Goal: Task Accomplishment & Management: Use online tool/utility

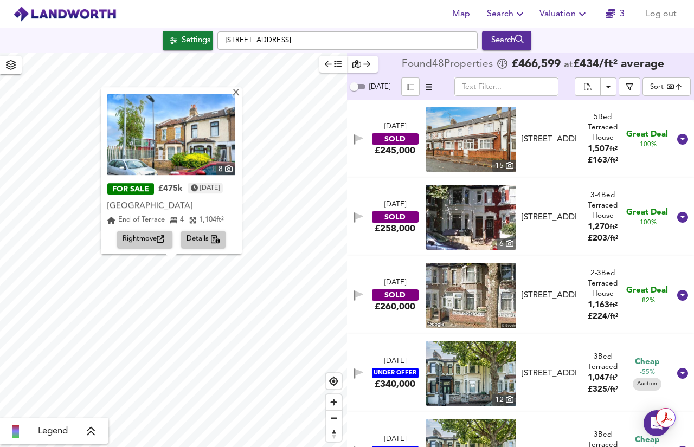
click at [147, 242] on span "Rightmove" at bounding box center [145, 240] width 44 height 12
click at [241, 95] on div "X" at bounding box center [236, 93] width 9 height 10
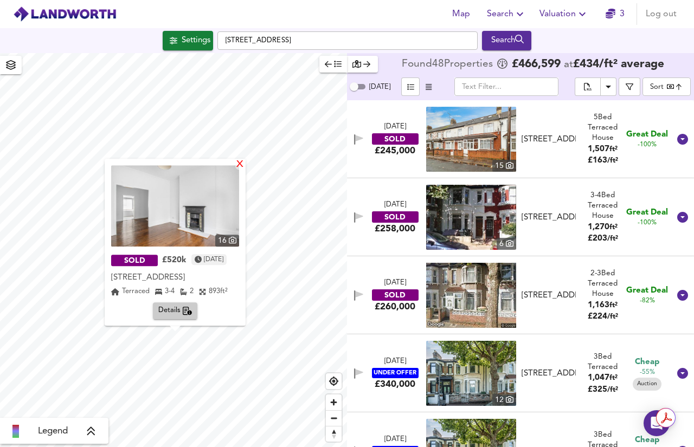
click at [245, 164] on div "X" at bounding box center [239, 165] width 9 height 10
click at [171, 313] on span "Details" at bounding box center [175, 311] width 34 height 12
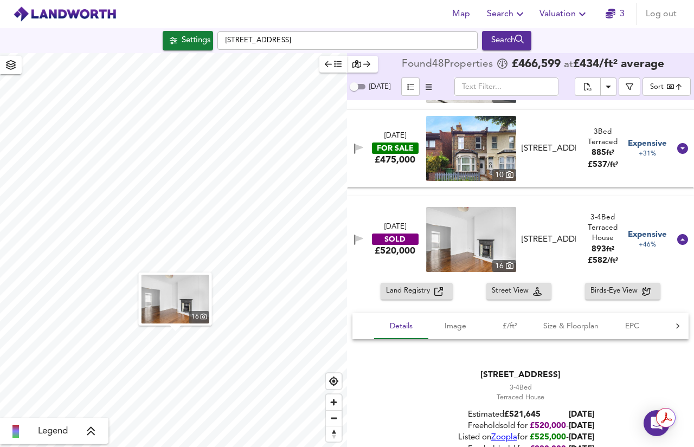
scroll to position [3124, 0]
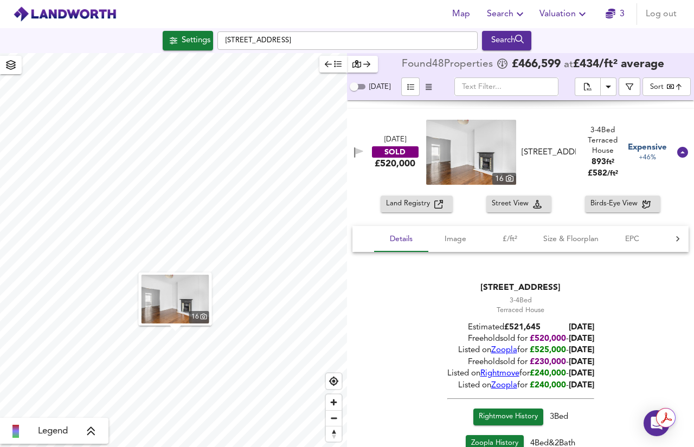
click at [454, 158] on img at bounding box center [471, 152] width 90 height 65
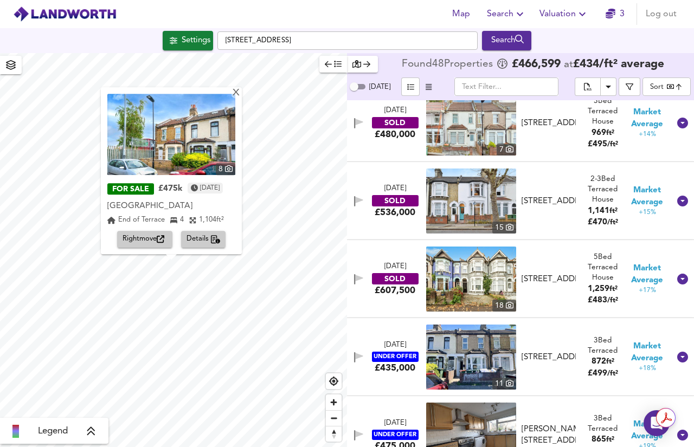
scroll to position [2512, 0]
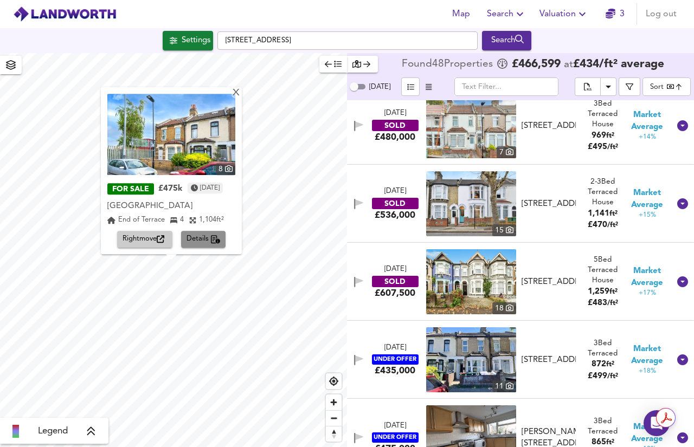
drag, startPoint x: 215, startPoint y: 232, endPoint x: 515, endPoint y: 318, distance: 311.9
click at [215, 232] on button "Details" at bounding box center [203, 240] width 45 height 17
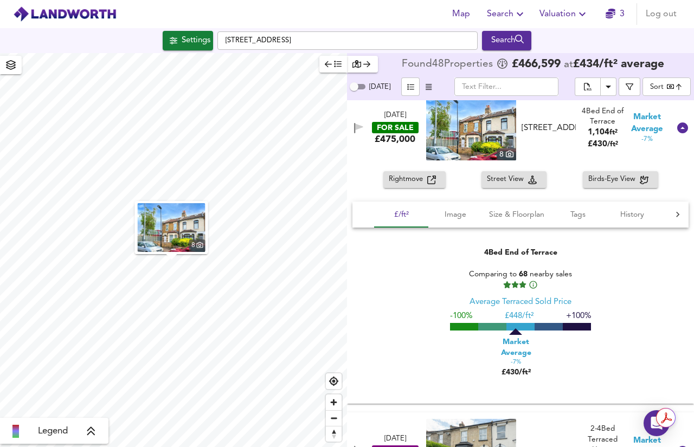
scroll to position [1874, 0]
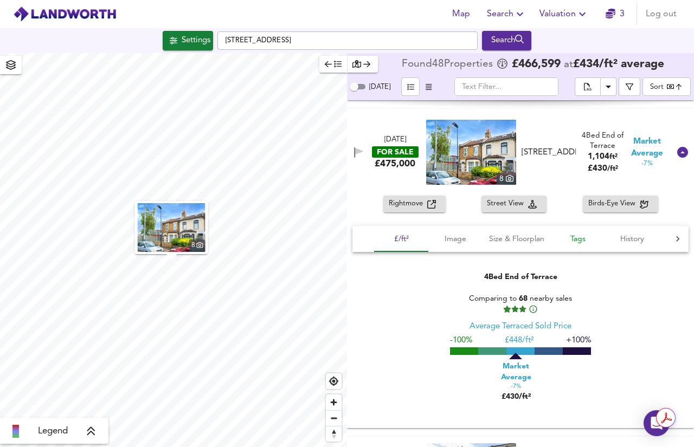
click at [602, 239] on button "Tags" at bounding box center [578, 239] width 54 height 26
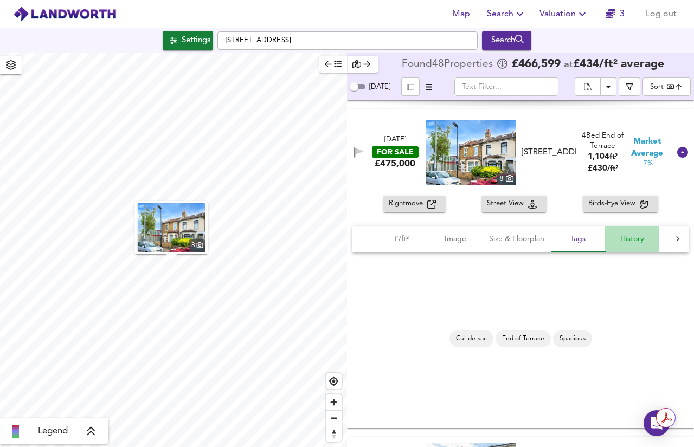
click at [638, 242] on span "History" at bounding box center [632, 240] width 41 height 14
click at [521, 249] on button "Size & Floorplan" at bounding box center [517, 239] width 68 height 26
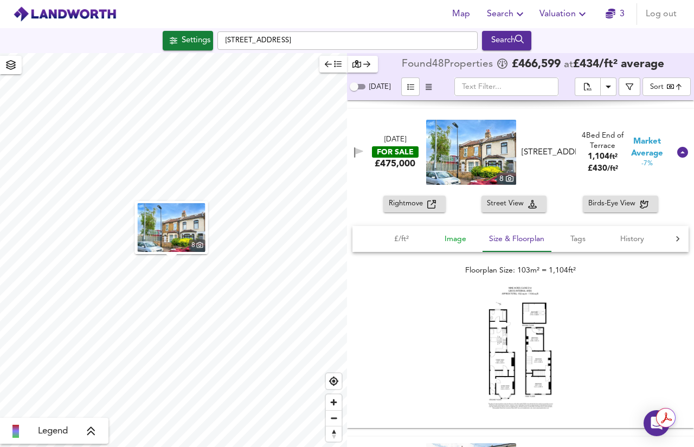
click at [469, 240] on span "Image" at bounding box center [455, 240] width 41 height 14
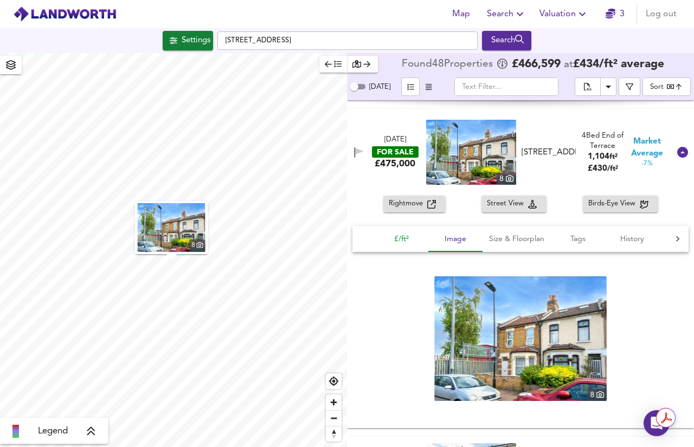
click at [421, 236] on span "£/ft²" at bounding box center [401, 240] width 41 height 14
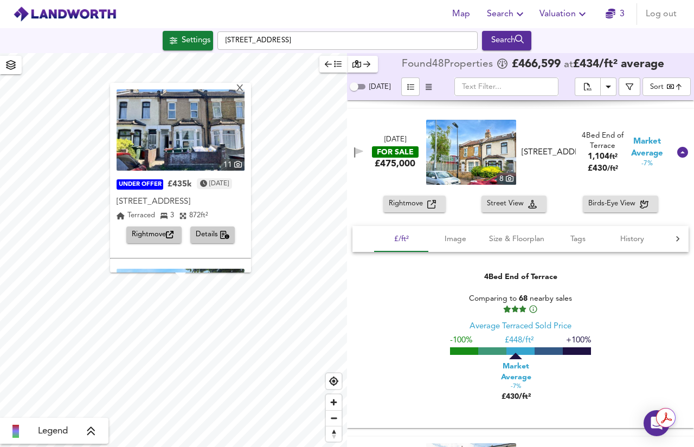
click at [215, 234] on span "Details" at bounding box center [213, 235] width 34 height 12
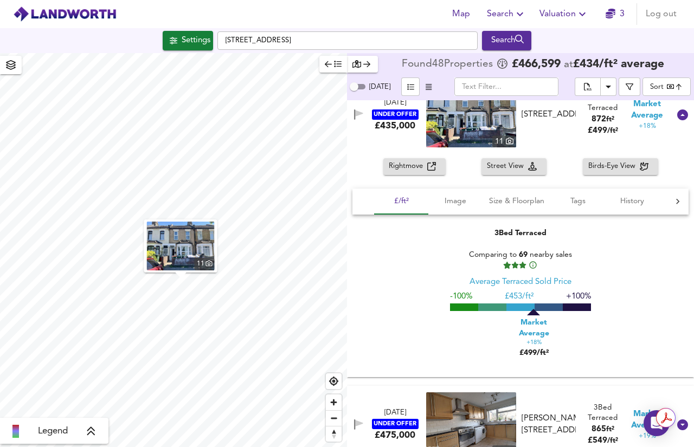
scroll to position [3035, 0]
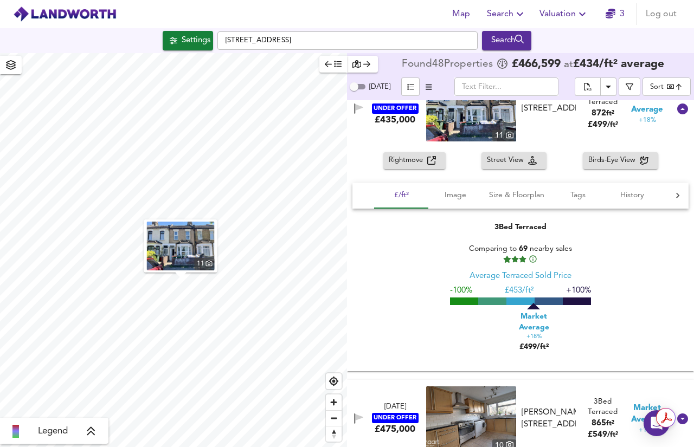
click at [672, 193] on icon at bounding box center [677, 195] width 11 height 11
click at [579, 196] on span "Rental" at bounding box center [585, 196] width 41 height 14
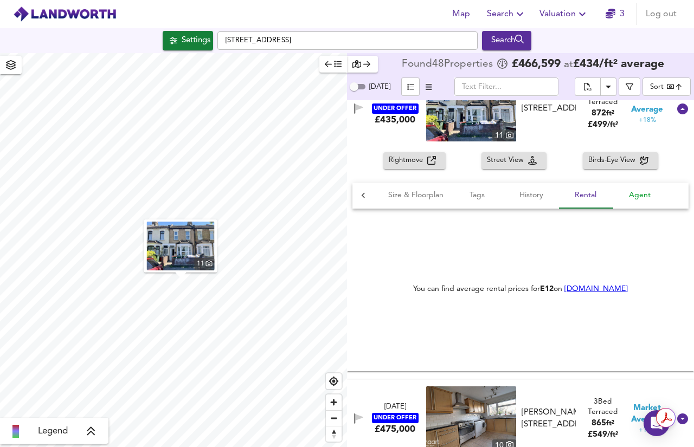
click at [647, 198] on span "Agent" at bounding box center [639, 196] width 41 height 14
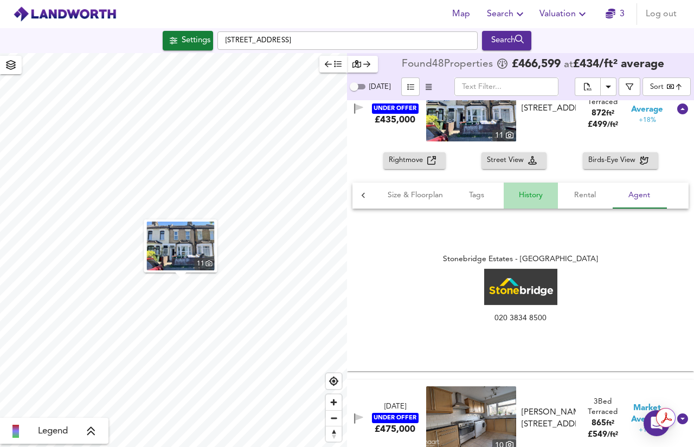
click at [534, 196] on span "History" at bounding box center [530, 196] width 41 height 14
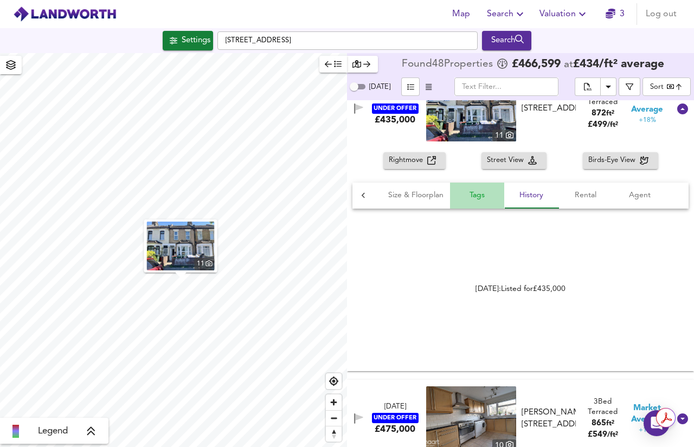
click at [460, 195] on span "Tags" at bounding box center [477, 196] width 41 height 14
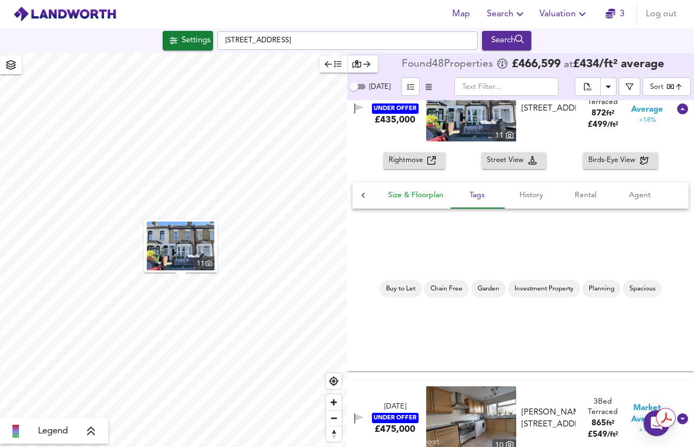
click at [408, 198] on span "Size & Floorplan" at bounding box center [415, 196] width 55 height 14
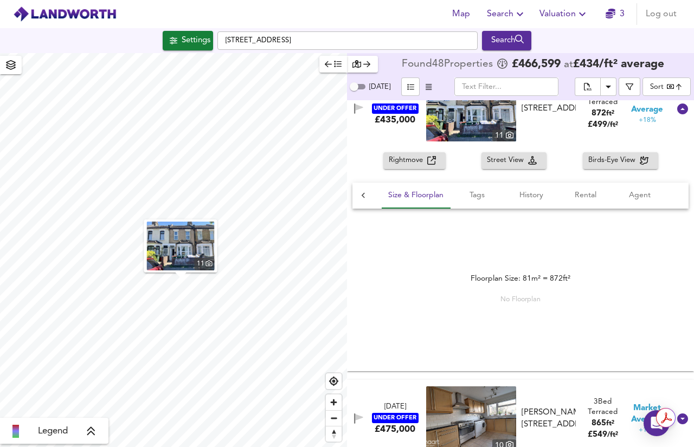
click at [363, 198] on icon at bounding box center [363, 195] width 11 height 11
click at [459, 195] on span "Image" at bounding box center [455, 196] width 41 height 14
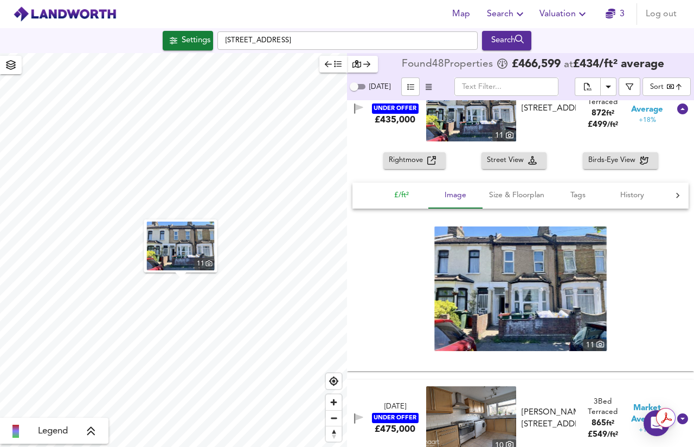
click at [394, 198] on span "£/ft²" at bounding box center [401, 196] width 41 height 14
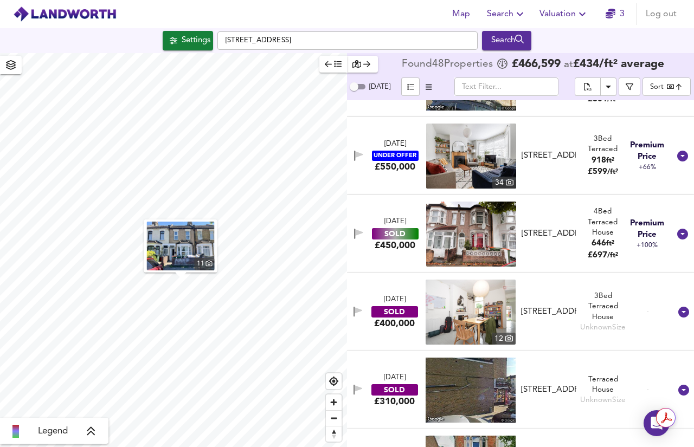
scroll to position [4086, 0]
click at [539, 240] on div "[STREET_ADDRESS]" at bounding box center [549, 233] width 55 height 11
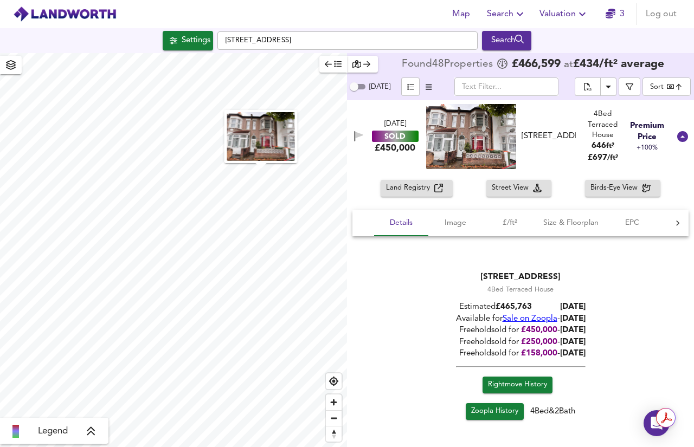
scroll to position [4193, 0]
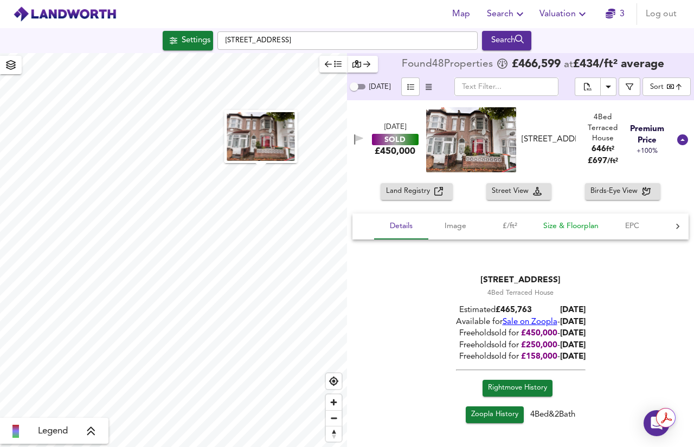
click at [597, 229] on span "Size & Floorplan" at bounding box center [570, 227] width 55 height 14
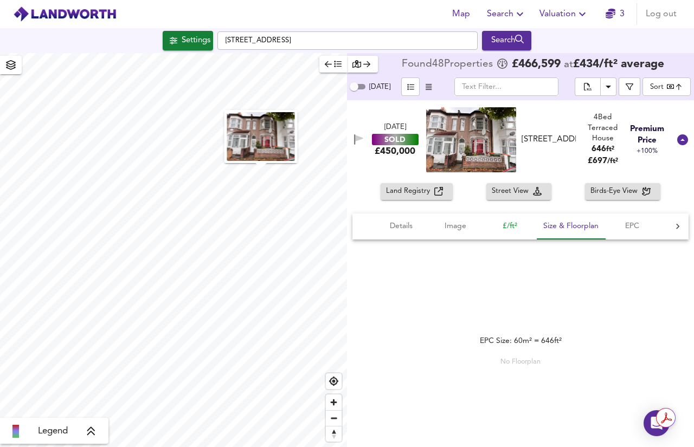
click at [505, 223] on span "£/ft²" at bounding box center [509, 227] width 41 height 14
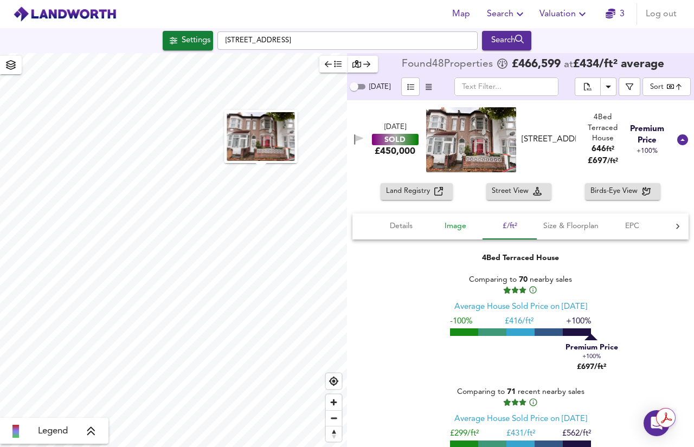
click at [454, 226] on span "Image" at bounding box center [455, 227] width 41 height 14
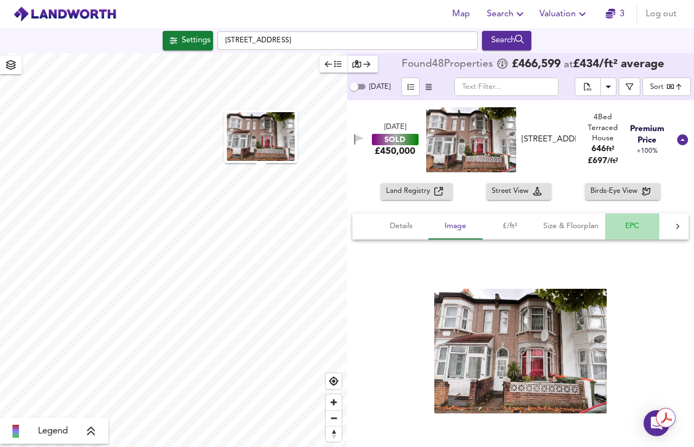
click at [639, 223] on span "EPC" at bounding box center [632, 227] width 41 height 14
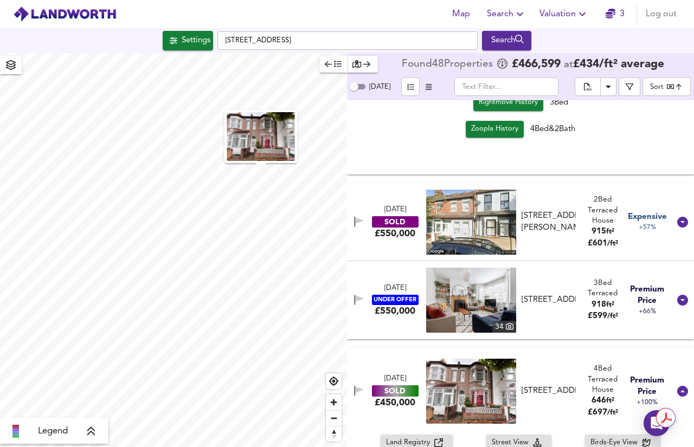
scroll to position [3941, 0]
click at [533, 306] on div "[STREET_ADDRESS]" at bounding box center [549, 300] width 55 height 11
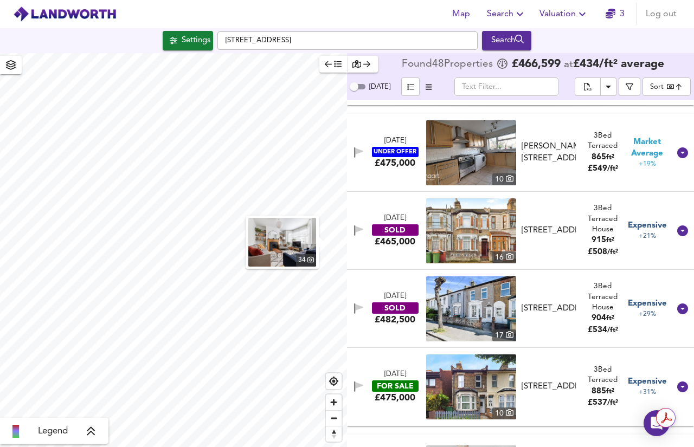
scroll to position [3300, 0]
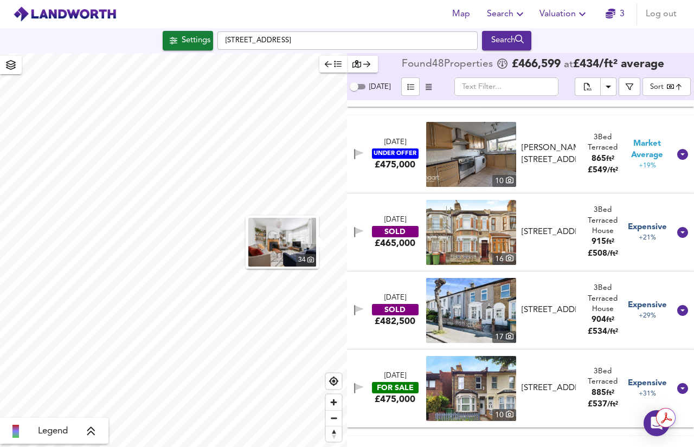
click at [533, 314] on div "[STREET_ADDRESS]" at bounding box center [549, 310] width 55 height 11
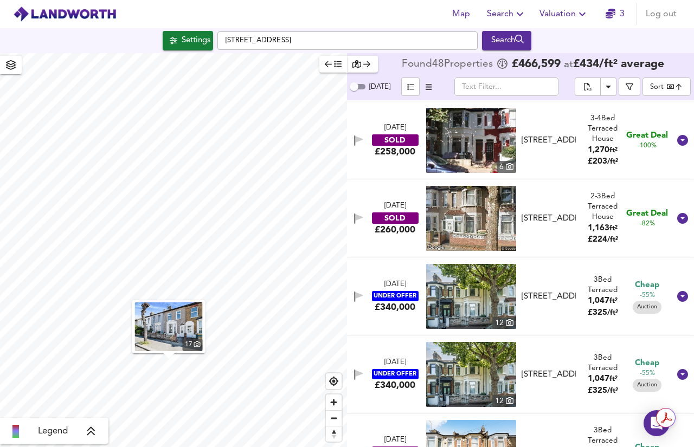
scroll to position [0, 0]
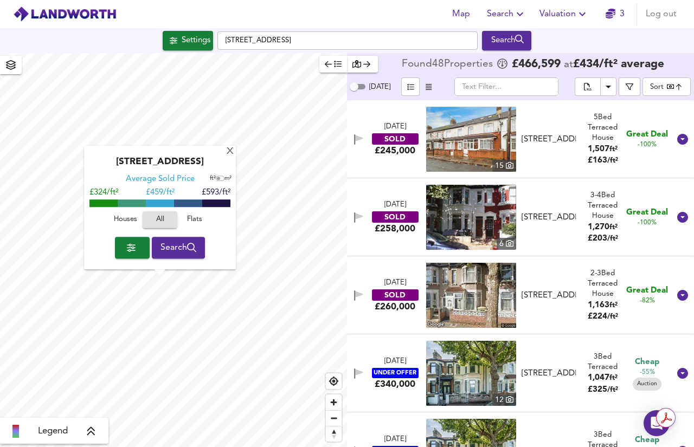
click at [88, 434] on icon at bounding box center [91, 431] width 10 height 11
click at [14, 61] on icon "button" at bounding box center [10, 65] width 11 height 10
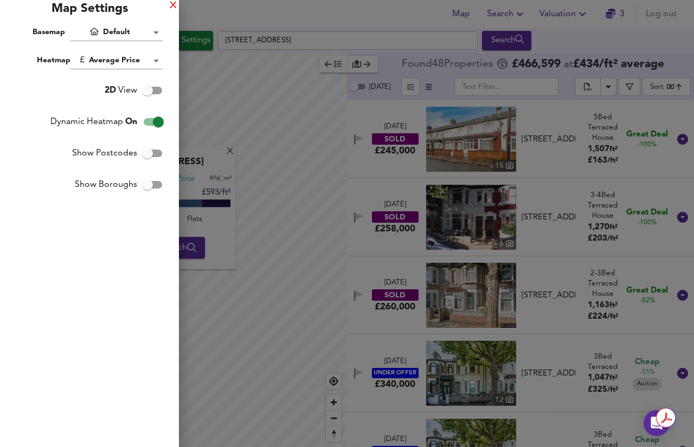
click at [173, 10] on div "X" at bounding box center [173, 6] width 7 height 8
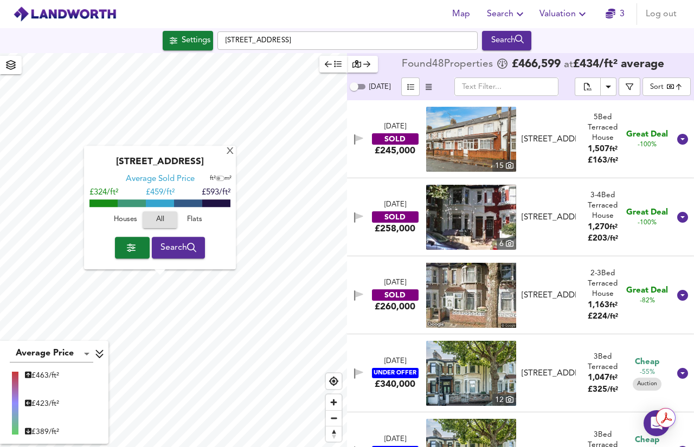
click at [677, 89] on body "Map Search Valuation 3 Log out Settings Nine Acres Close, E12 6AU Search X Mara…" at bounding box center [347, 223] width 694 height 447
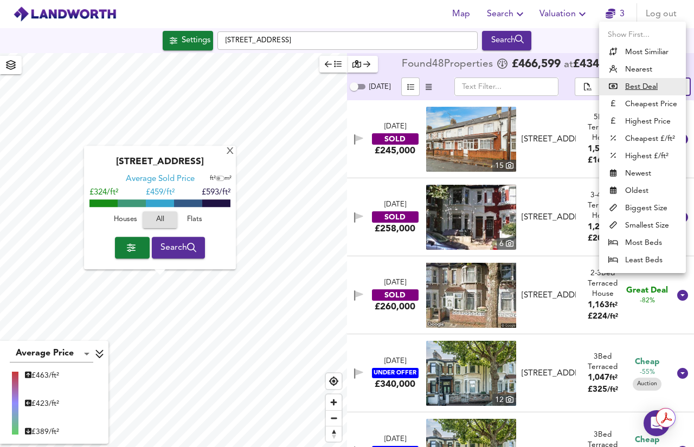
click at [677, 89] on li "Best Deal" at bounding box center [642, 86] width 87 height 17
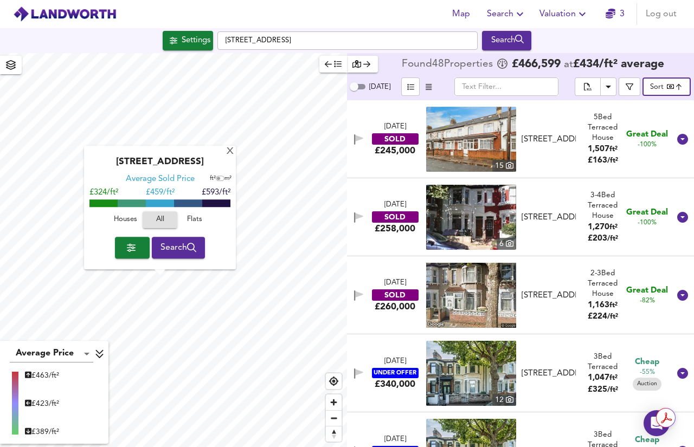
click at [664, 82] on body "Map Search Valuation 3 Log out Settings Nine Acres Close, E12 6AU Search X Mara…" at bounding box center [347, 223] width 694 height 447
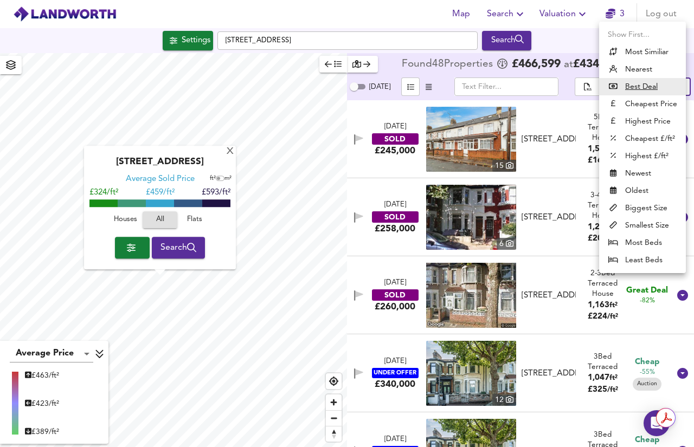
click at [595, 51] on div at bounding box center [347, 223] width 694 height 447
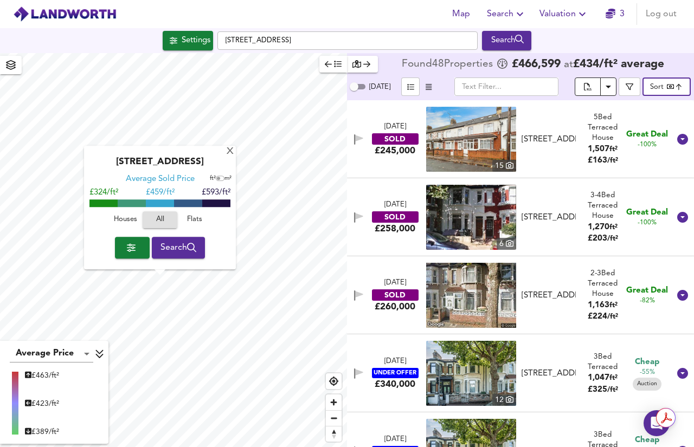
click at [604, 88] on icon "Download Results" at bounding box center [608, 86] width 13 height 13
click at [621, 88] on button "button" at bounding box center [630, 87] width 22 height 18
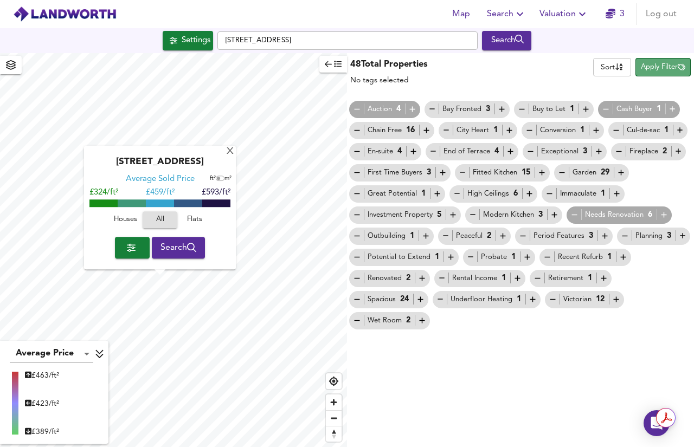
click at [643, 67] on span "Apply Filter" at bounding box center [663, 67] width 44 height 12
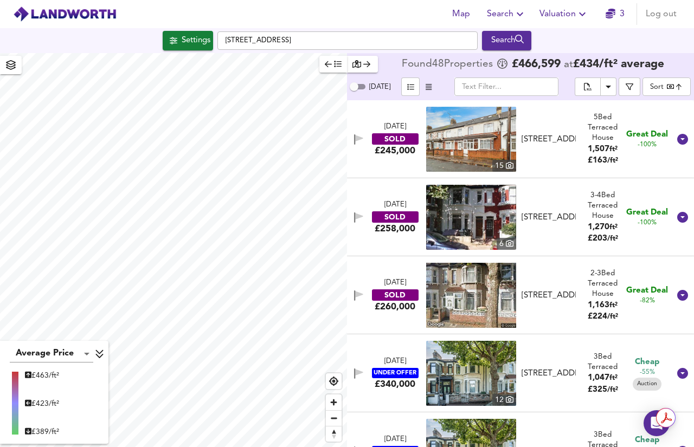
click at [427, 84] on icon "button" at bounding box center [429, 87] width 6 height 7
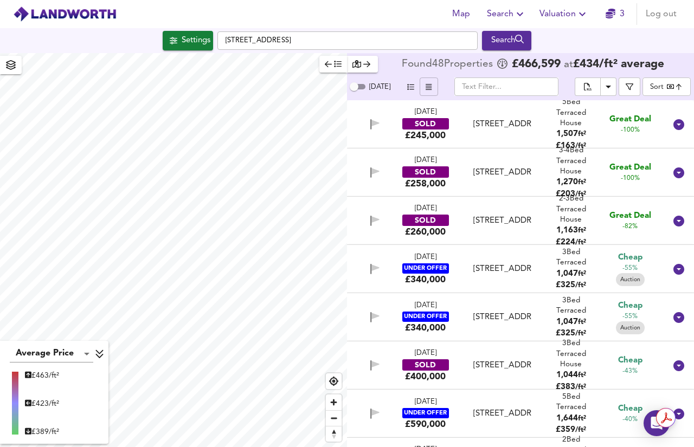
click at [427, 84] on icon "button" at bounding box center [429, 87] width 6 height 7
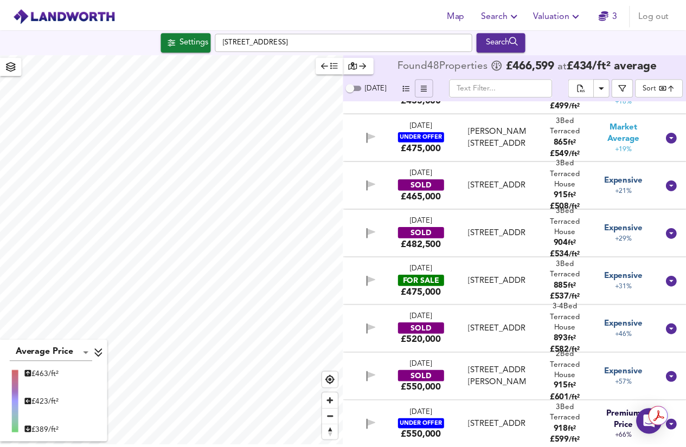
scroll to position [1968, 0]
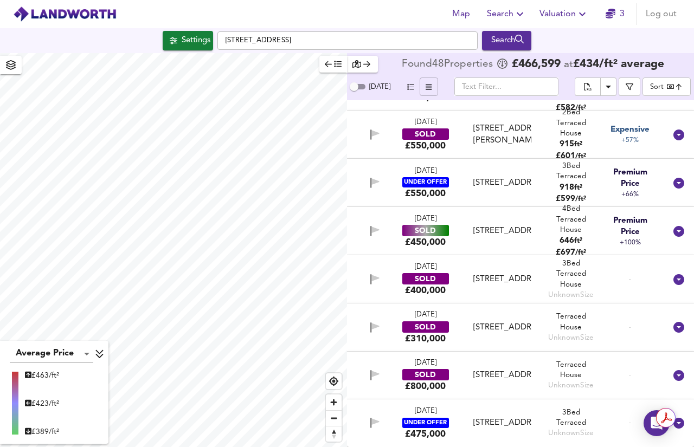
click at [361, 56] on button "button" at bounding box center [362, 64] width 31 height 17
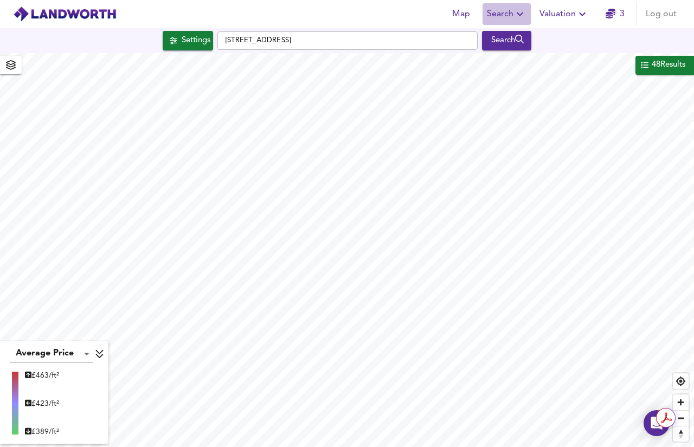
click at [503, 14] on span "Search" at bounding box center [507, 14] width 40 height 15
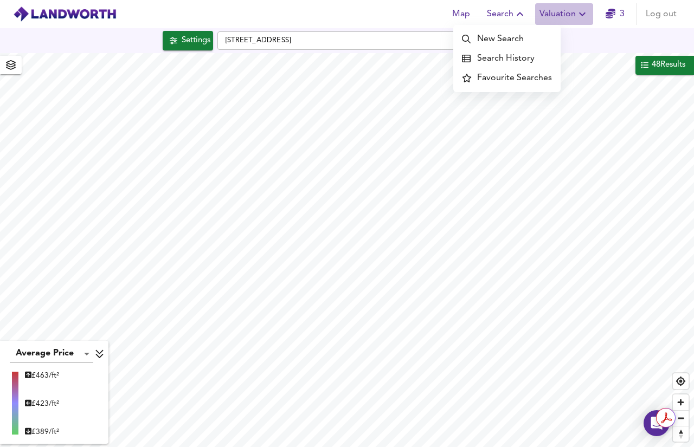
click at [575, 19] on span "Valuation" at bounding box center [564, 14] width 49 height 15
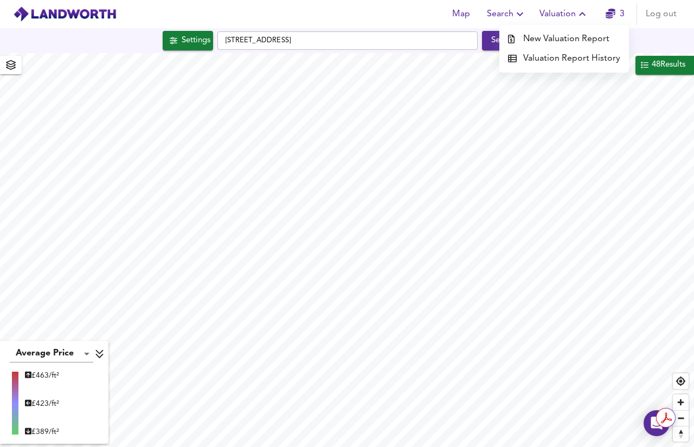
click at [522, 38] on div at bounding box center [515, 39] width 15 height 9
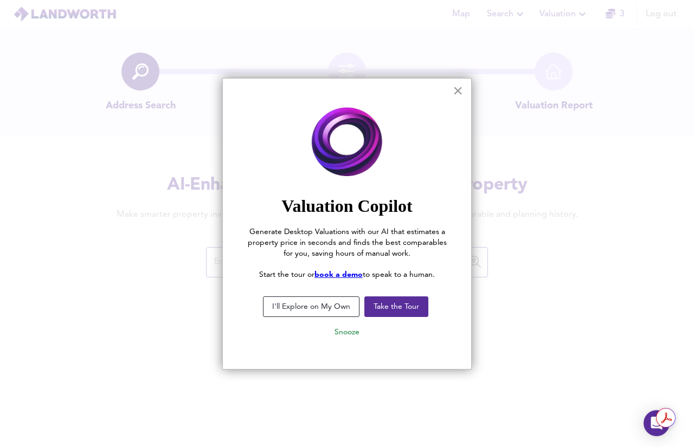
click at [458, 91] on button "×" at bounding box center [458, 90] width 10 height 17
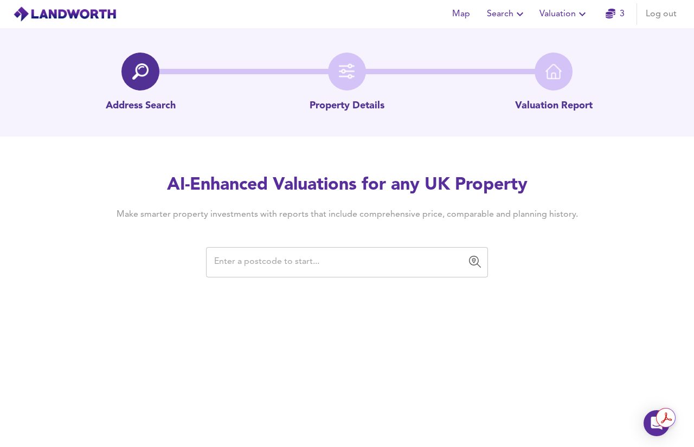
click at [330, 255] on input "text" at bounding box center [339, 262] width 256 height 21
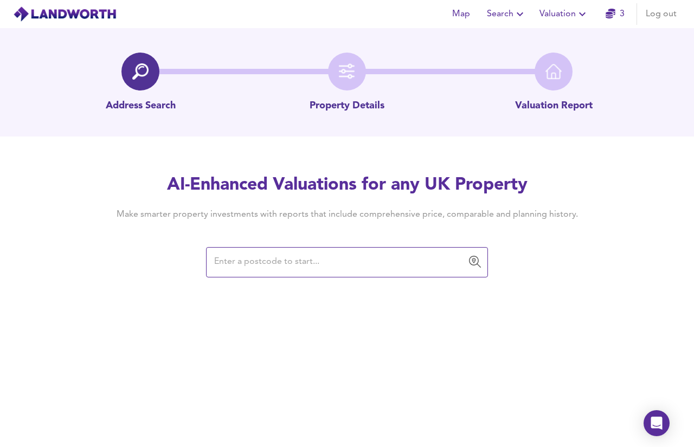
paste input "[STREET_ADDRESS]"
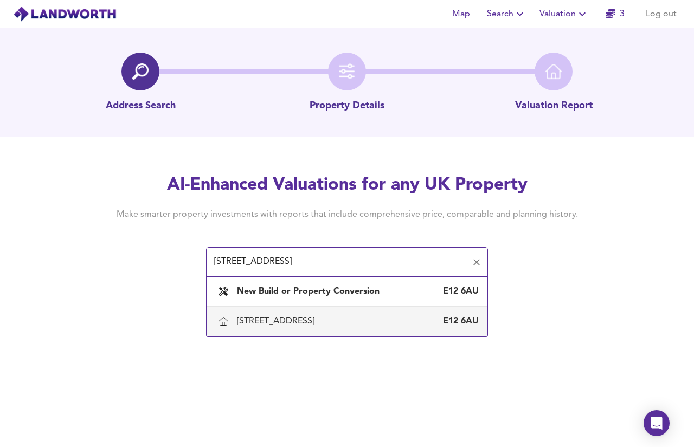
click at [316, 325] on div "[STREET_ADDRESS]" at bounding box center [278, 322] width 82 height 12
type input "[STREET_ADDRESS]"
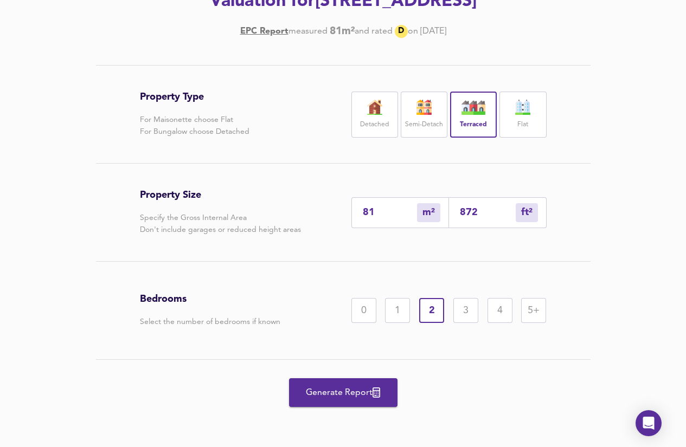
scroll to position [174, 0]
click at [464, 312] on div "3" at bounding box center [465, 311] width 25 height 25
click at [385, 389] on span "Generate Report" at bounding box center [343, 393] width 87 height 15
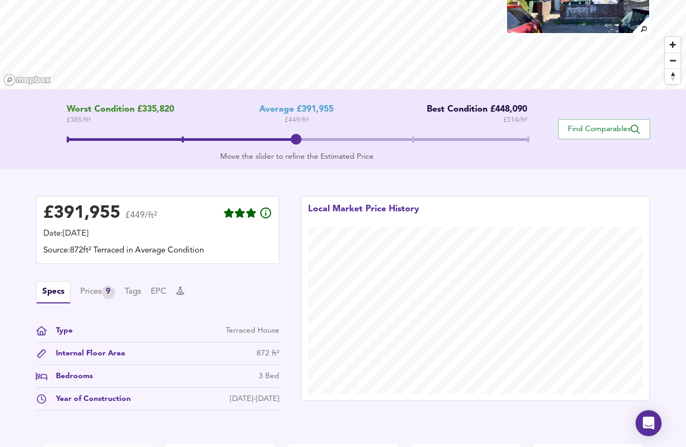
scroll to position [125, 0]
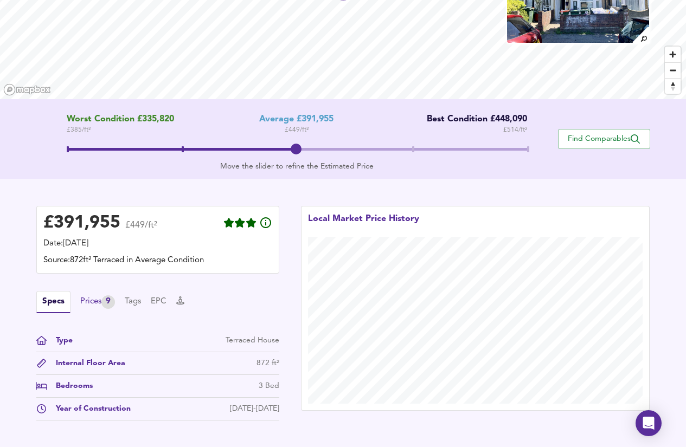
click at [92, 306] on div "Prices 9" at bounding box center [97, 303] width 35 height 14
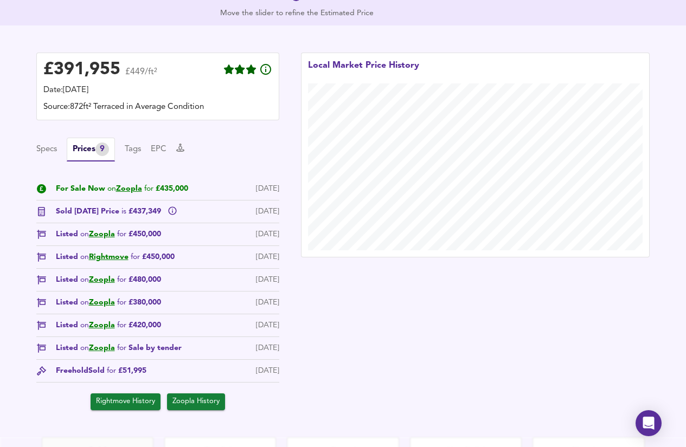
scroll to position [278, 0]
click at [165, 145] on button "EPC" at bounding box center [159, 150] width 16 height 12
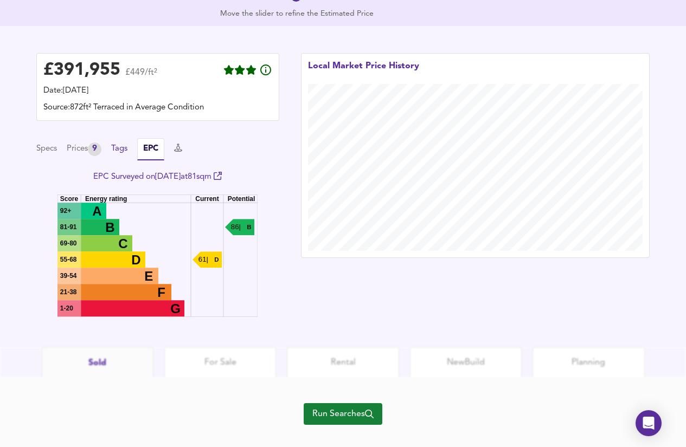
click at [119, 151] on button "Tags" at bounding box center [119, 149] width 16 height 12
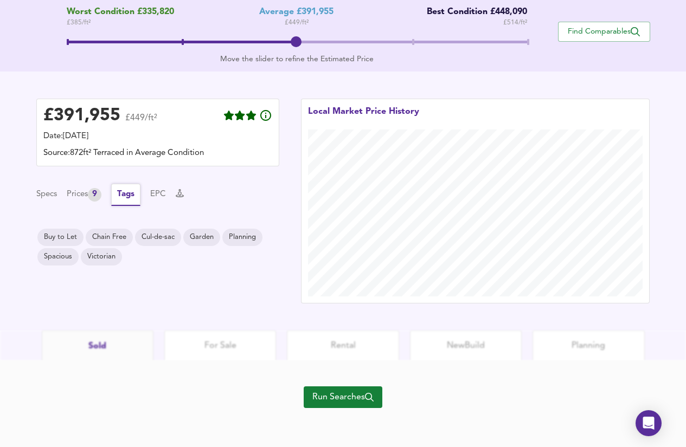
scroll to position [233, 0]
click at [89, 197] on div "Prices 9" at bounding box center [84, 195] width 35 height 14
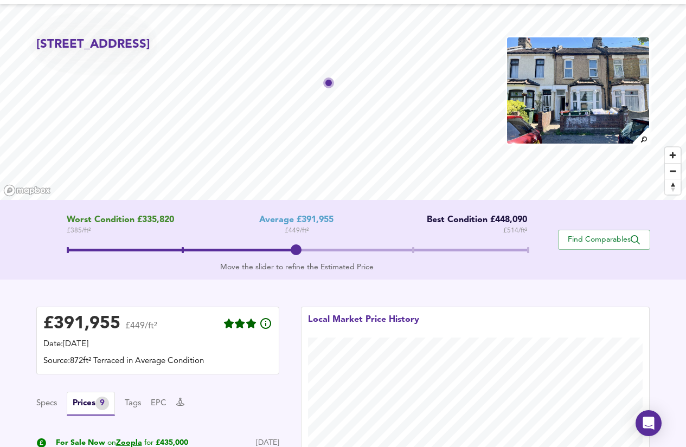
scroll to position [0, 0]
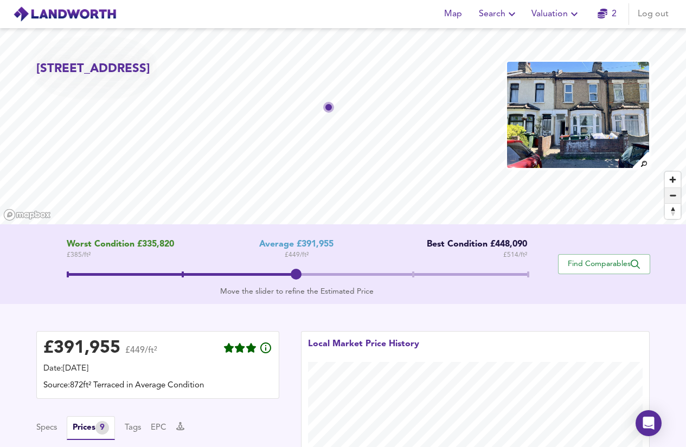
click at [677, 193] on span "Zoom out" at bounding box center [673, 195] width 16 height 15
click at [555, 17] on span "Valuation" at bounding box center [555, 14] width 49 height 15
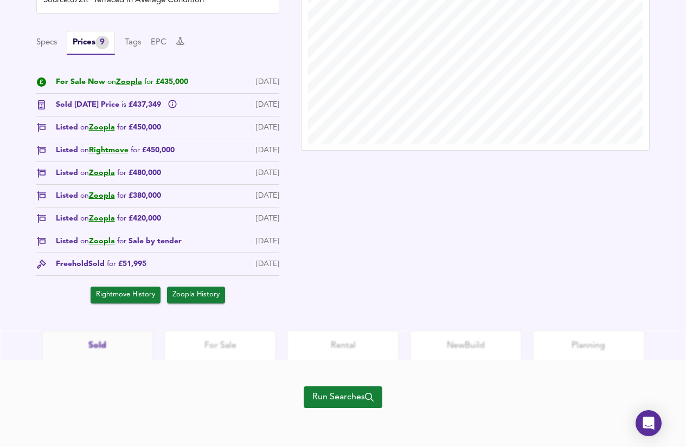
click at [347, 403] on span "Run Searches" at bounding box center [342, 397] width 61 height 15
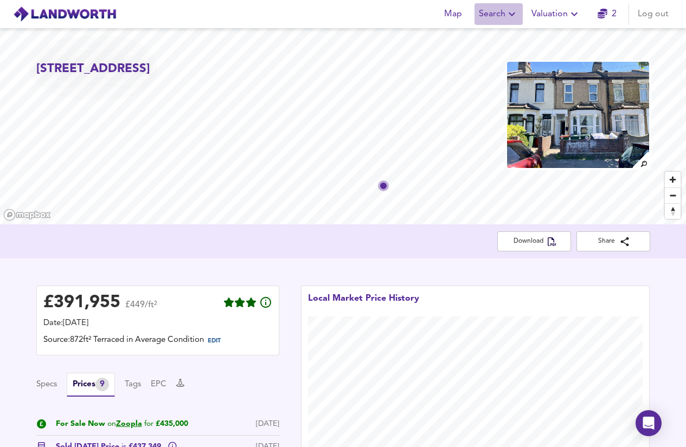
click at [504, 8] on span "Search" at bounding box center [499, 14] width 40 height 15
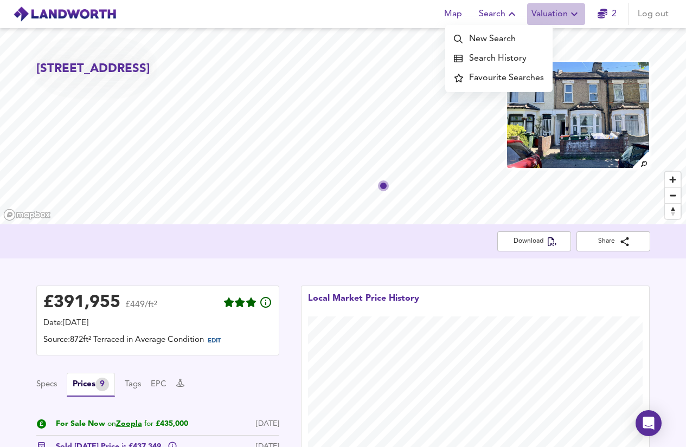
click at [565, 12] on span "Valuation" at bounding box center [555, 14] width 49 height 15
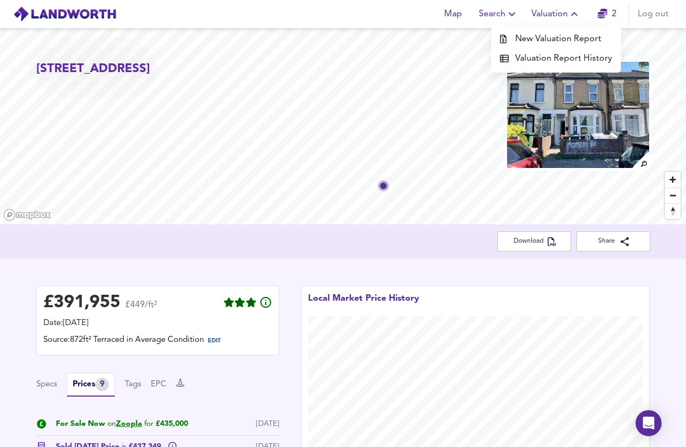
click at [565, 12] on span "Valuation" at bounding box center [555, 14] width 49 height 15
